Goal: Task Accomplishment & Management: Use online tool/utility

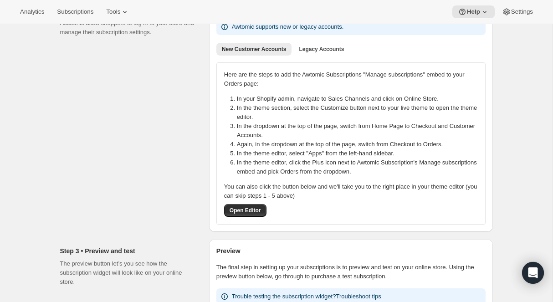
scroll to position [279, 0]
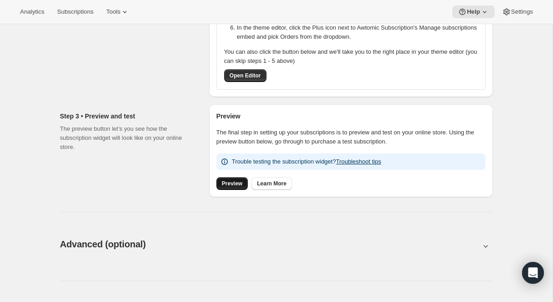
click at [230, 184] on span "Preview" at bounding box center [232, 183] width 20 height 7
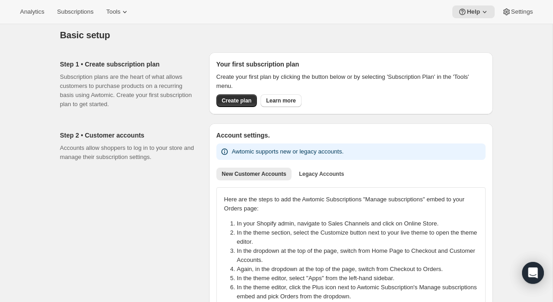
scroll to position [0, 0]
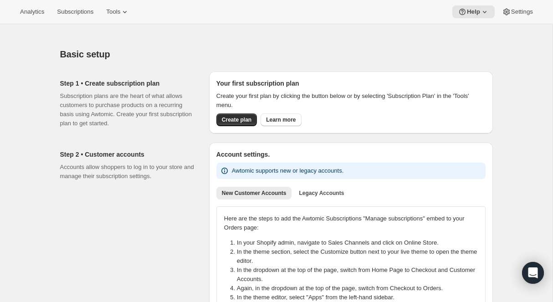
click at [136, 3] on div "Analytics Subscriptions Tools Help Settings" at bounding box center [276, 12] width 553 height 24
click at [120, 8] on span "Tools" at bounding box center [113, 11] width 14 height 7
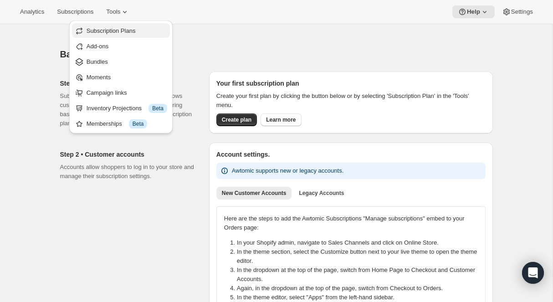
click at [106, 34] on span "Subscription Plans" at bounding box center [111, 30] width 49 height 7
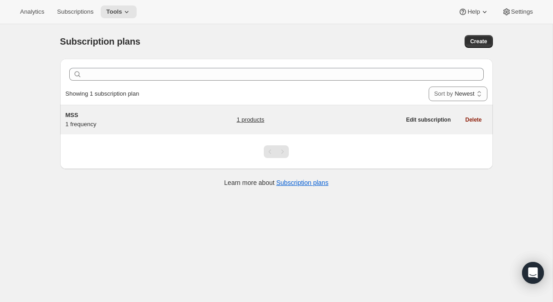
click at [142, 120] on div "MSS 1 frequency" at bounding box center [123, 120] width 114 height 18
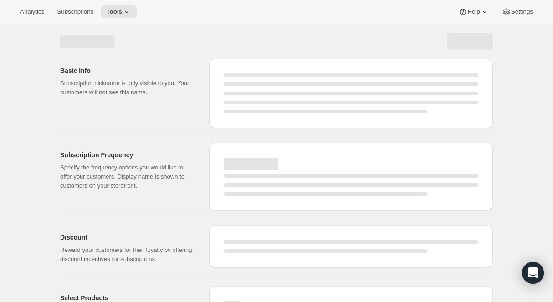
select select "WEEK"
select select "MONTH"
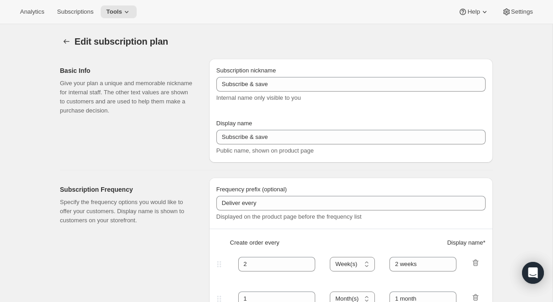
type input "MSS"
type input "Mutual Satisfaction Society"
type input "Deliver every month on the 15th."
type input "1"
select select "MONTH"
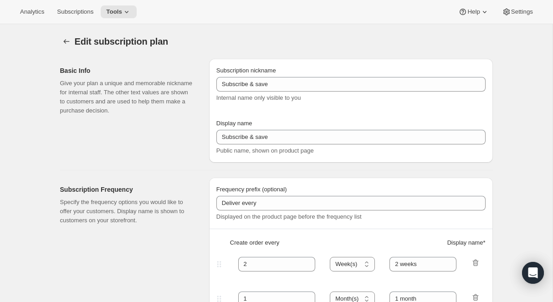
type input "1 month"
checkbox input "true"
select select "MONTHDAY"
click at [66, 42] on icon "Subscription plans" at bounding box center [66, 41] width 9 height 9
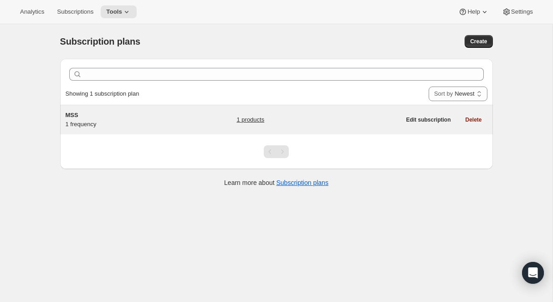
click at [106, 117] on h5 "MSS" at bounding box center [123, 115] width 114 height 9
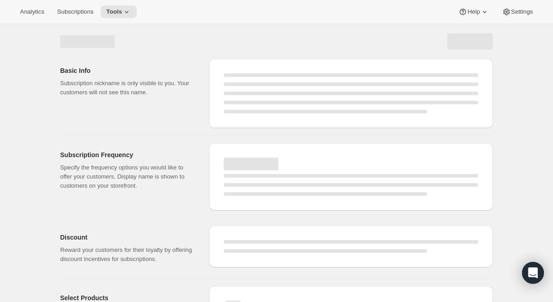
select select "MONTH"
select select "MONTHDAY"
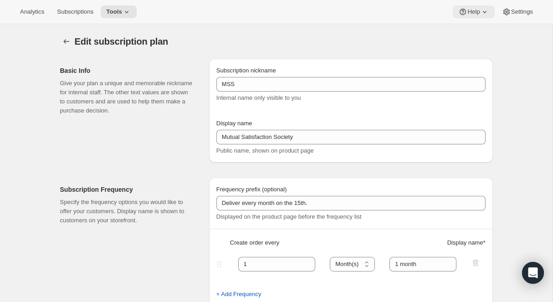
click at [475, 8] on span "Help" at bounding box center [473, 11] width 12 height 7
click at [479, 28] on span "Setup guide" at bounding box center [470, 30] width 31 height 7
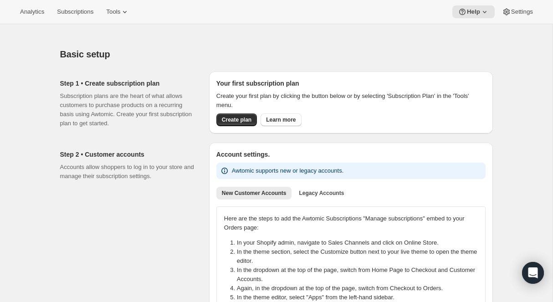
drag, startPoint x: 354, startPoint y: 46, endPoint x: 390, endPoint y: 41, distance: 35.9
click at [361, 46] on div "Basic setup. This page is ready Basic setup" at bounding box center [276, 54] width 433 height 35
click at [468, 14] on span "Help" at bounding box center [473, 11] width 13 height 7
click at [461, 33] on span "Setup guide" at bounding box center [470, 30] width 31 height 7
click at [72, 12] on span "Subscriptions" at bounding box center [75, 11] width 36 height 7
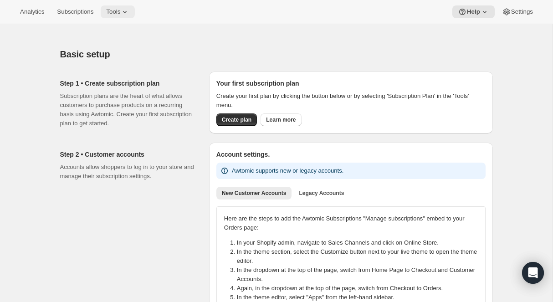
click at [118, 8] on span "Tools" at bounding box center [113, 11] width 14 height 7
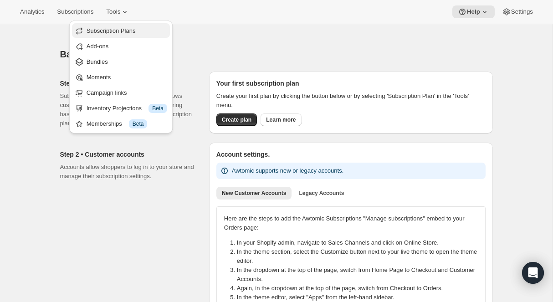
click at [113, 29] on span "Subscription Plans" at bounding box center [111, 30] width 49 height 7
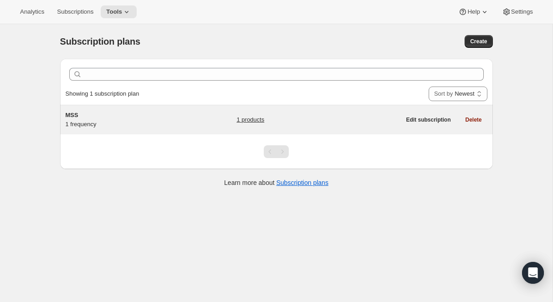
click at [126, 119] on h5 "MSS" at bounding box center [123, 115] width 114 height 9
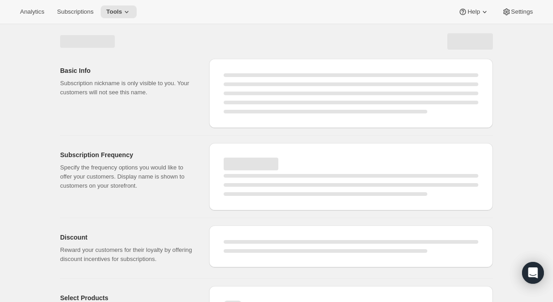
select select "WEEK"
select select "MONTH"
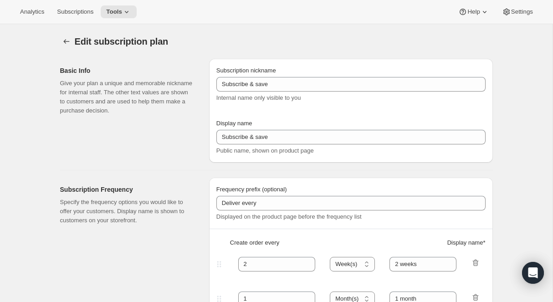
type input "MSS"
type input "Mutual Satisfaction Society"
type input "Deliver every month on the 15th."
type input "1"
select select "MONTH"
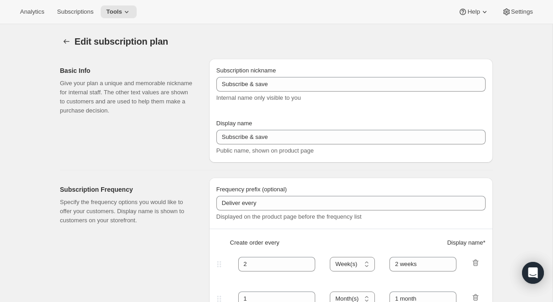
type input "1 month"
checkbox input "true"
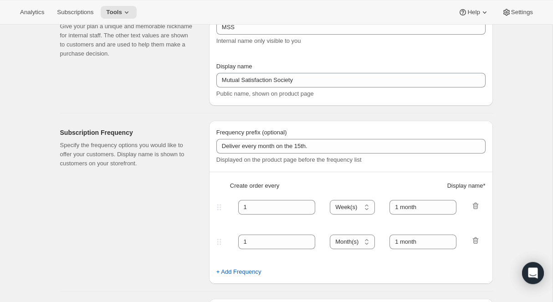
select select "MONTHDAY"
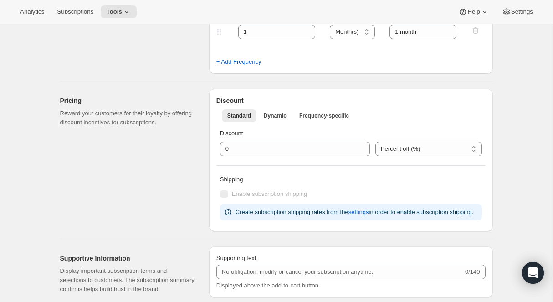
scroll to position [372, 0]
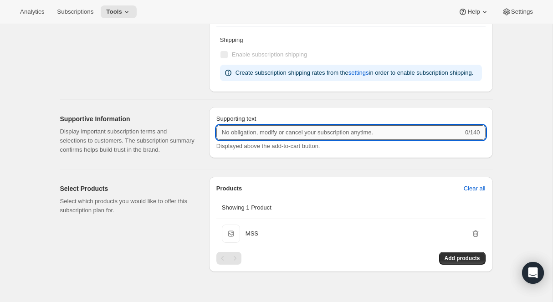
click at [242, 140] on input "Supporting text" at bounding box center [339, 132] width 247 height 15
click at [202, 154] on div "Supportive Information Display important subscription terms and selections to c…" at bounding box center [273, 131] width 440 height 62
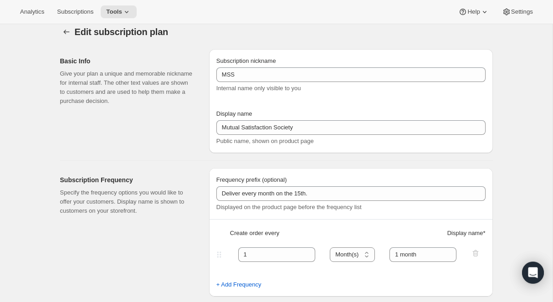
scroll to position [0, 0]
